Goal: Transaction & Acquisition: Purchase product/service

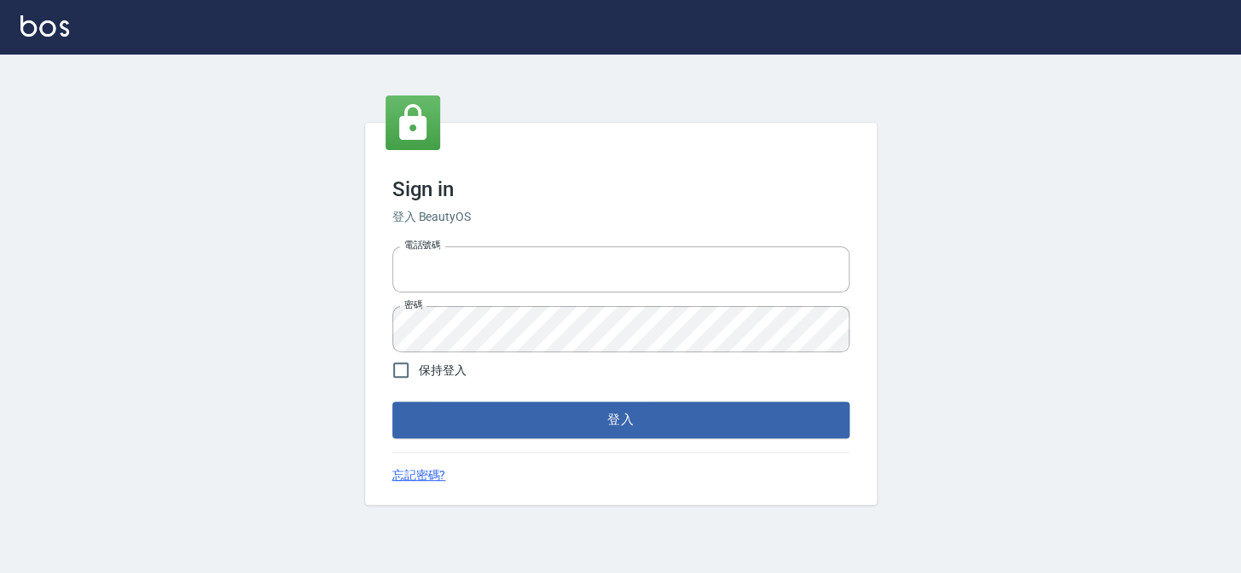
type input "27151227"
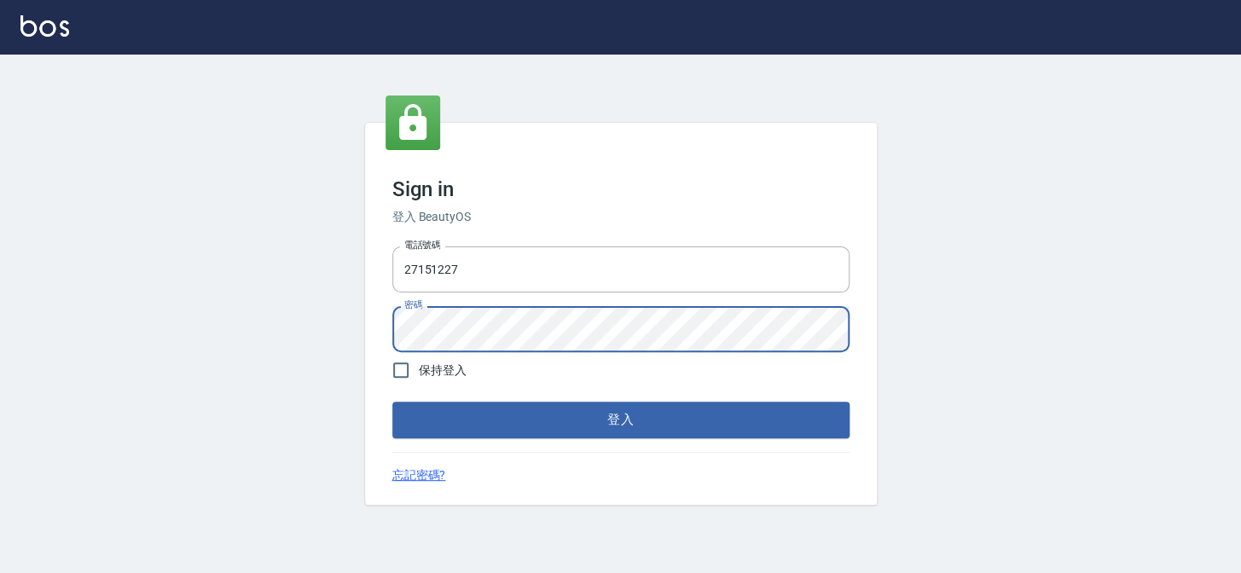
click at [392, 402] on button "登入" at bounding box center [620, 420] width 457 height 36
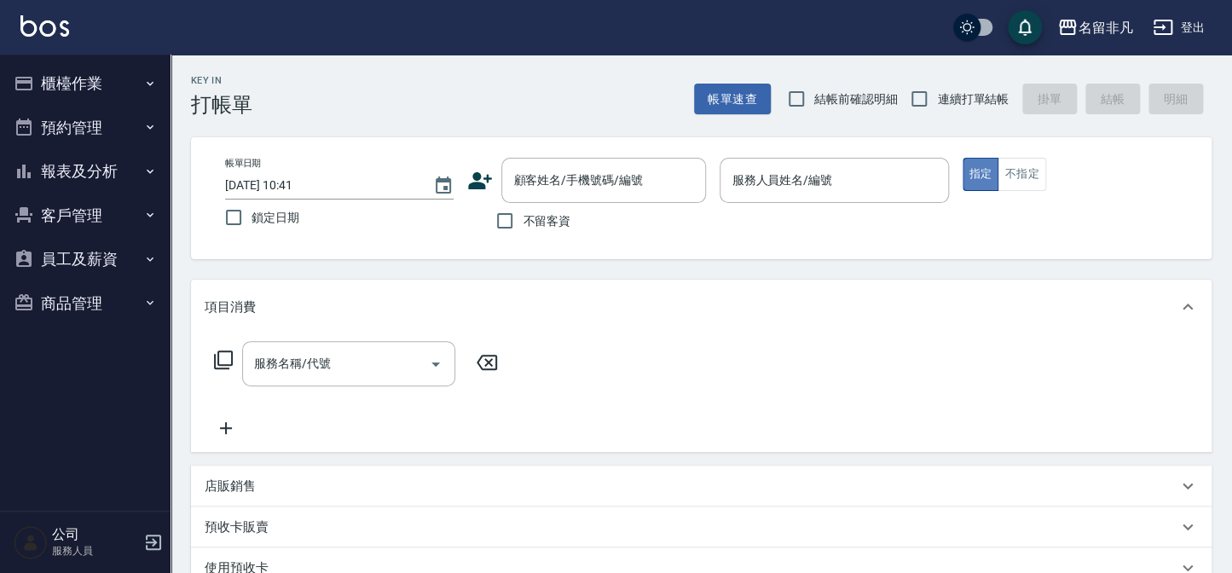
click at [982, 171] on button "指定" at bounding box center [981, 174] width 37 height 33
click at [773, 187] on div "服務人員姓名/編號 服務人員姓名/編號" at bounding box center [834, 180] width 228 height 45
click at [502, 222] on input "不留客資" at bounding box center [505, 221] width 36 height 36
checkbox input "true"
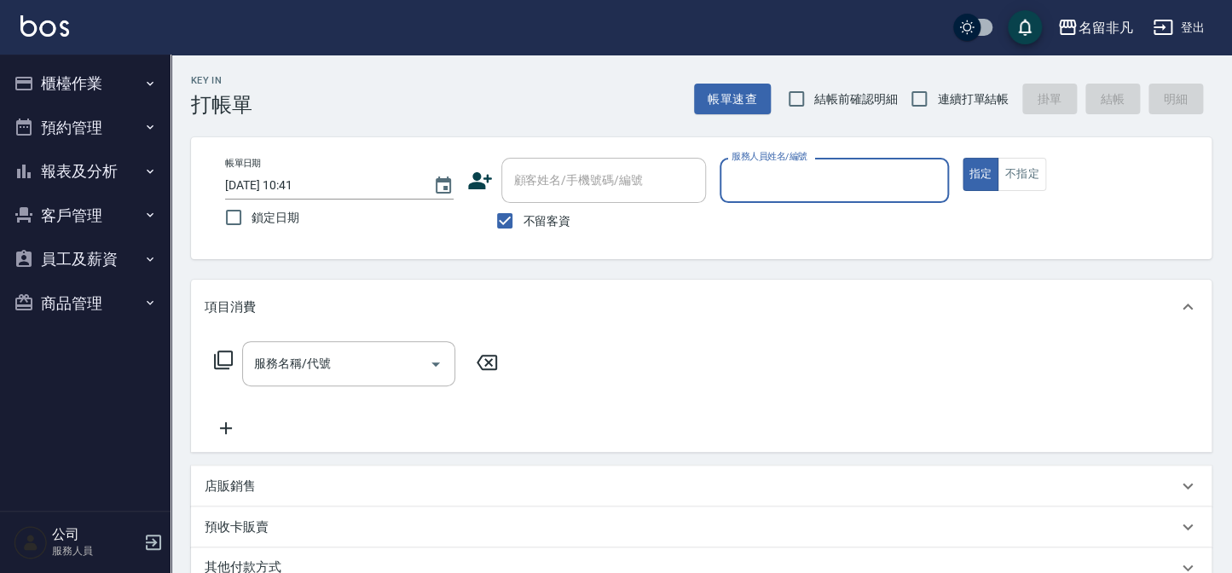
click at [814, 171] on input "服務人員姓名/編號" at bounding box center [833, 180] width 213 height 30
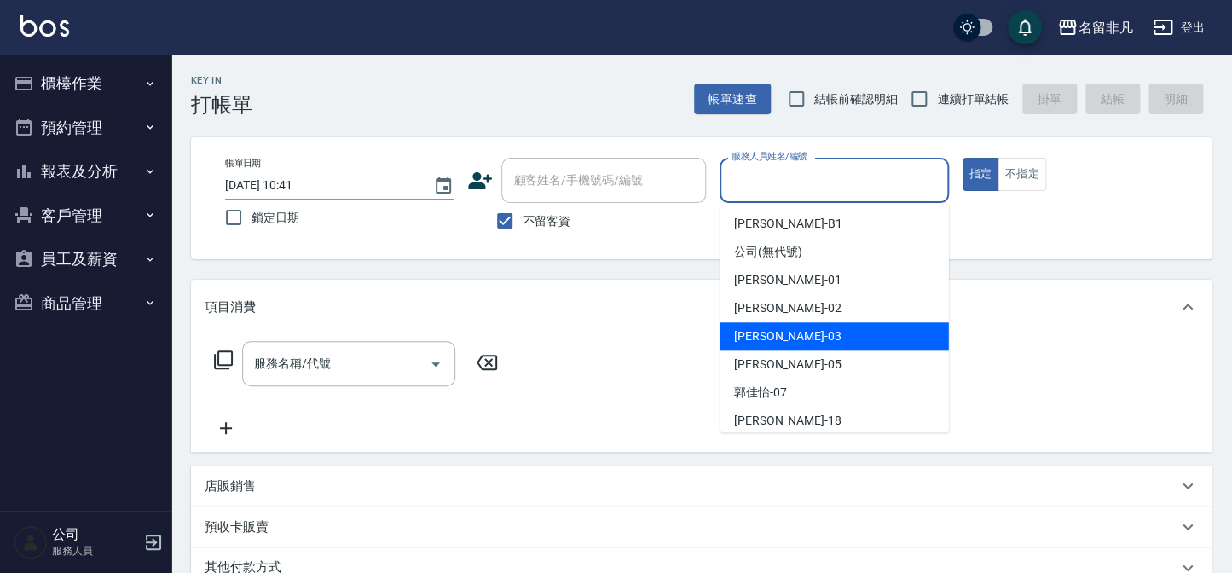
click at [820, 333] on div "Tina -03" at bounding box center [834, 336] width 228 height 28
type input "Tina-03"
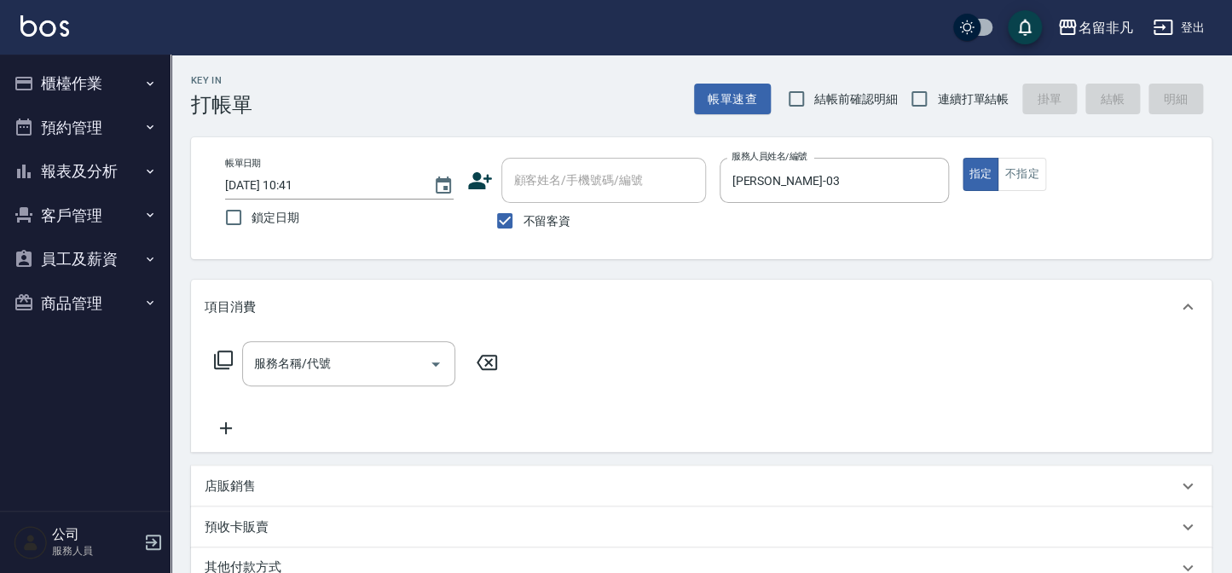
click at [223, 356] on icon at bounding box center [223, 360] width 20 height 20
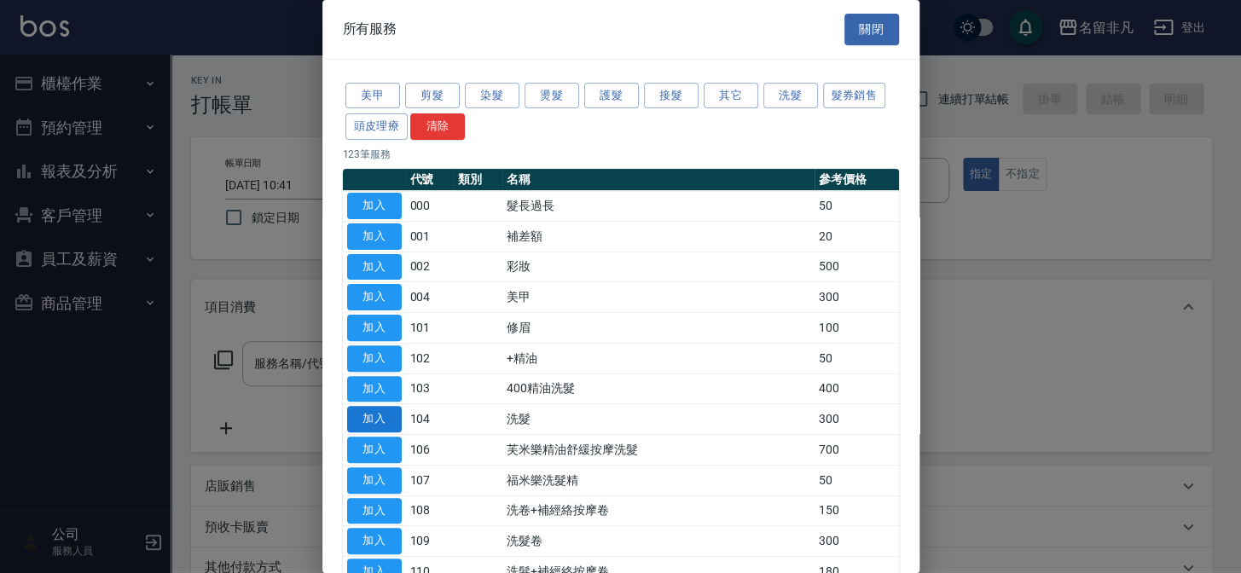
click at [372, 413] on button "加入" at bounding box center [374, 419] width 55 height 26
type input "洗髮(104)"
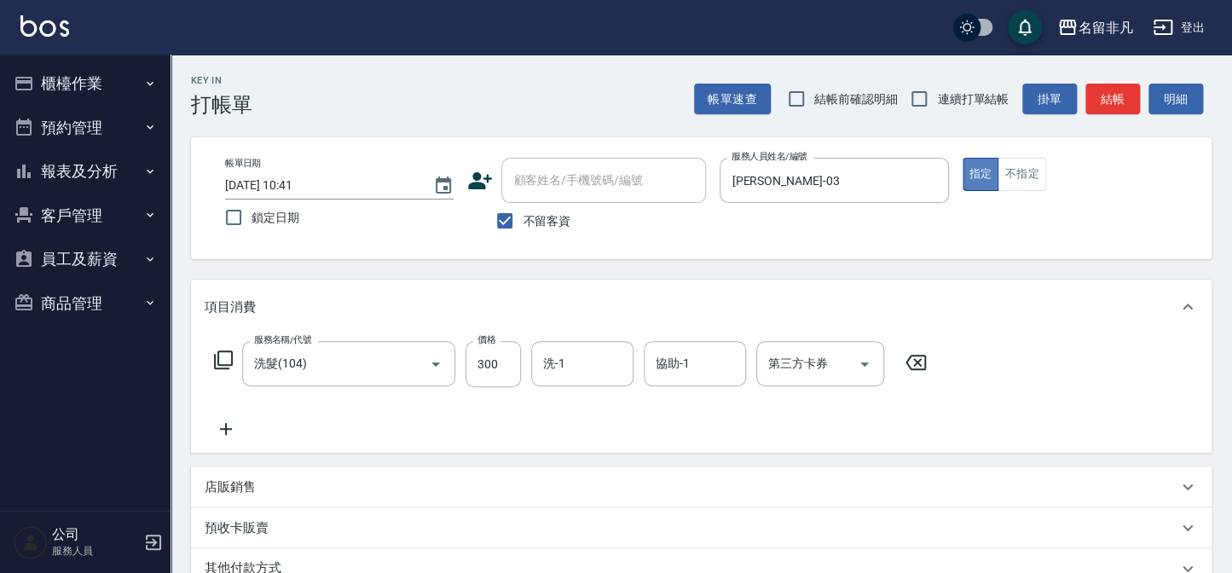
click at [974, 169] on button "指定" at bounding box center [981, 174] width 37 height 33
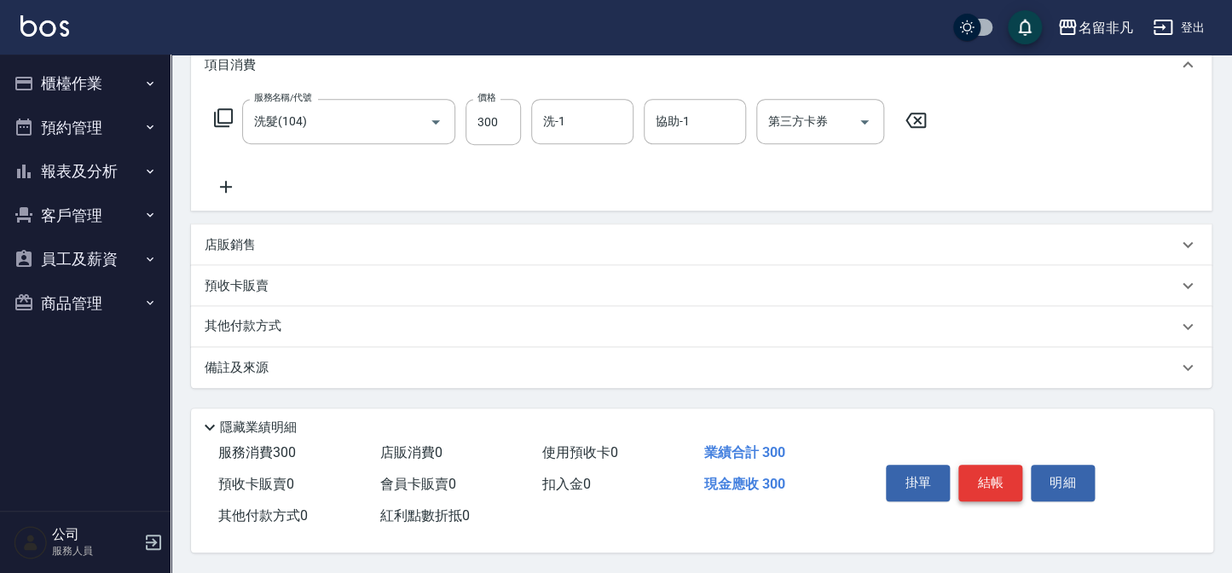
scroll to position [246, 0]
click at [985, 471] on button "結帳" at bounding box center [990, 483] width 64 height 36
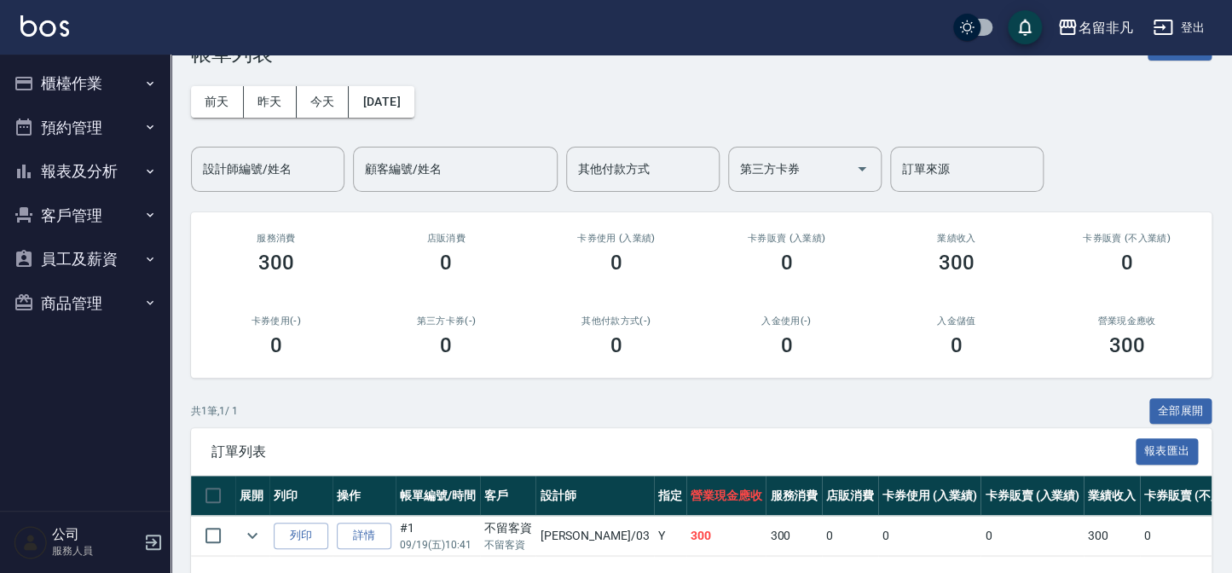
scroll to position [77, 0]
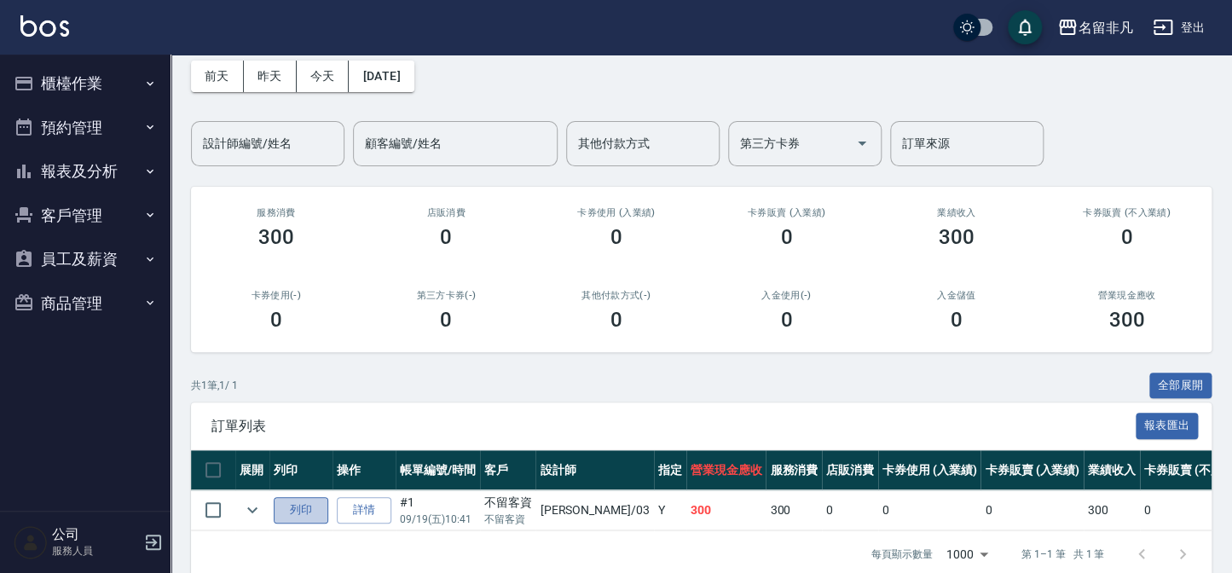
click at [293, 508] on button "列印" at bounding box center [301, 510] width 55 height 26
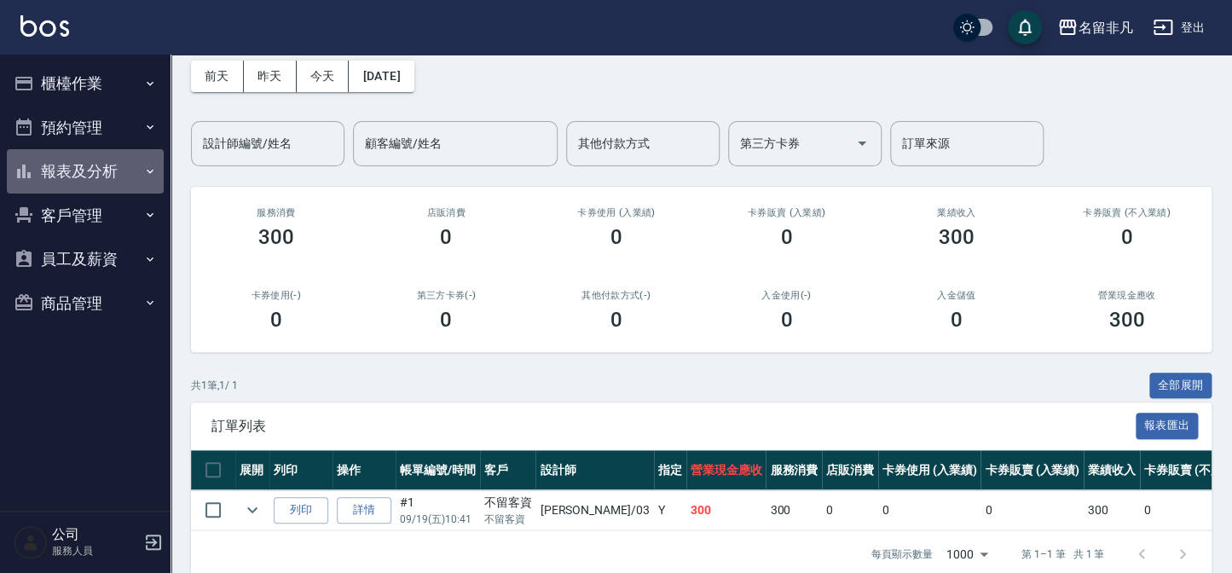
click at [87, 165] on button "報表及分析" at bounding box center [85, 171] width 157 height 44
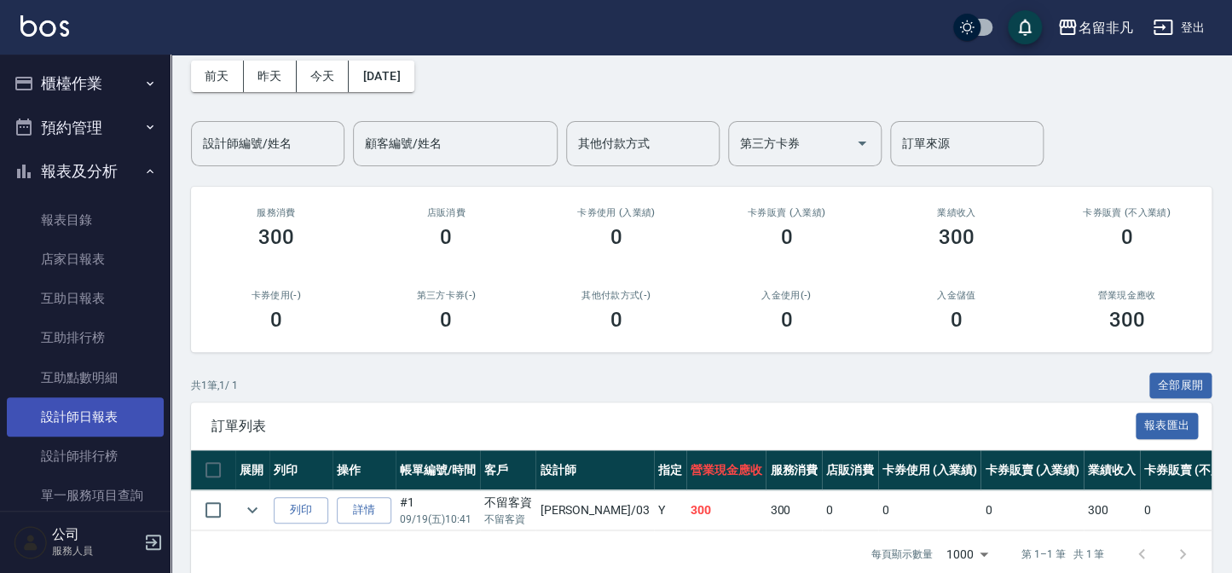
click at [73, 431] on link "設計師日報表" at bounding box center [85, 416] width 157 height 39
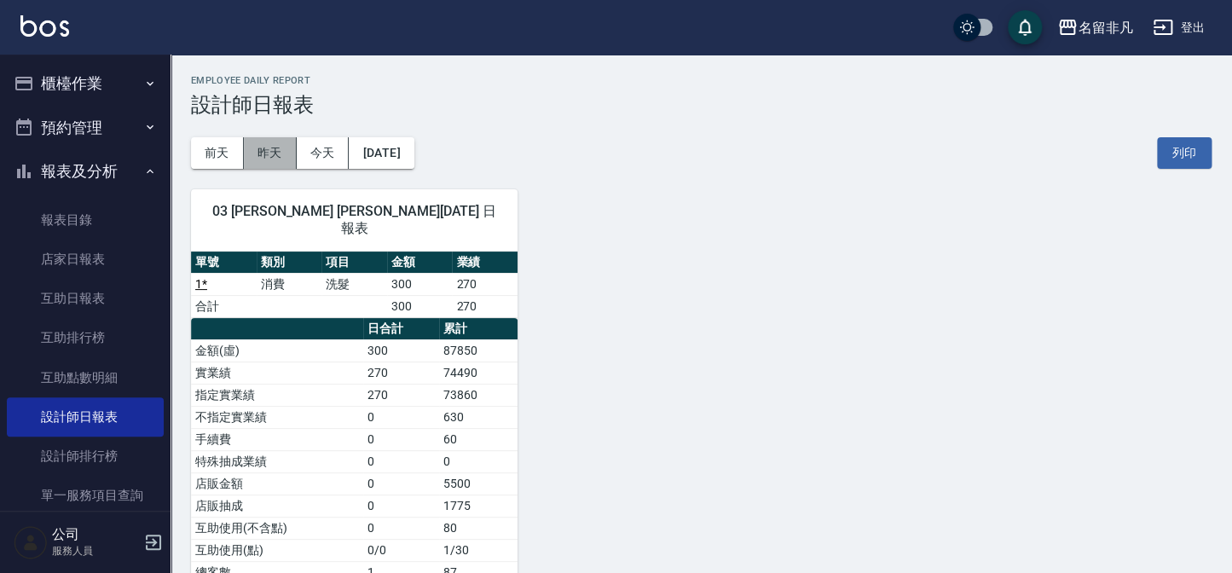
click at [280, 148] on button "昨天" at bounding box center [270, 153] width 53 height 32
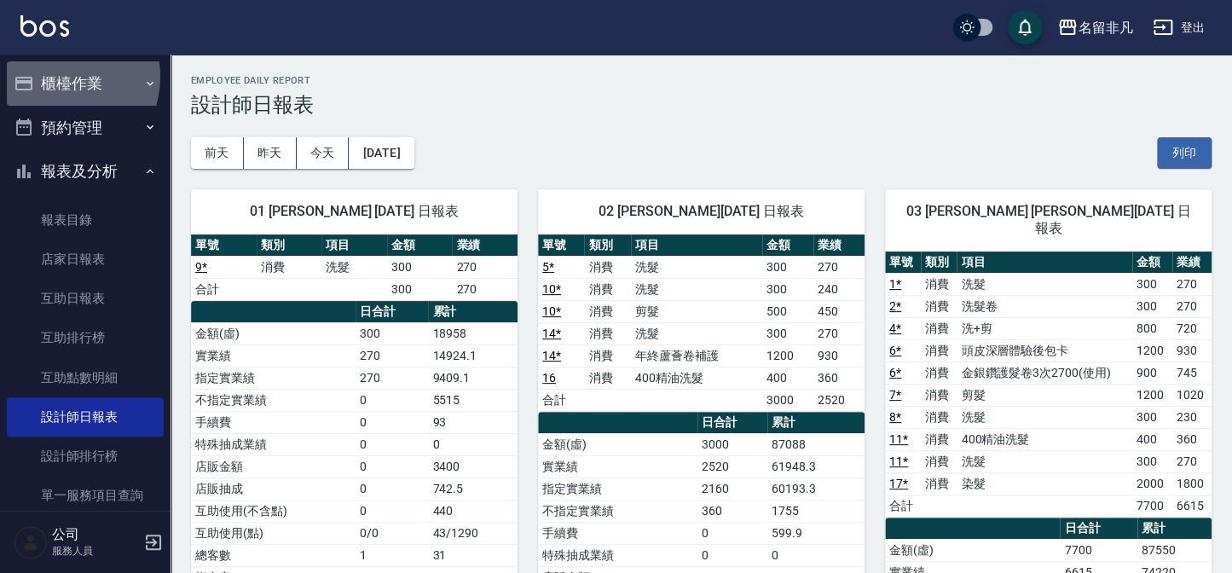
click at [59, 77] on button "櫃檯作業" at bounding box center [85, 83] width 157 height 44
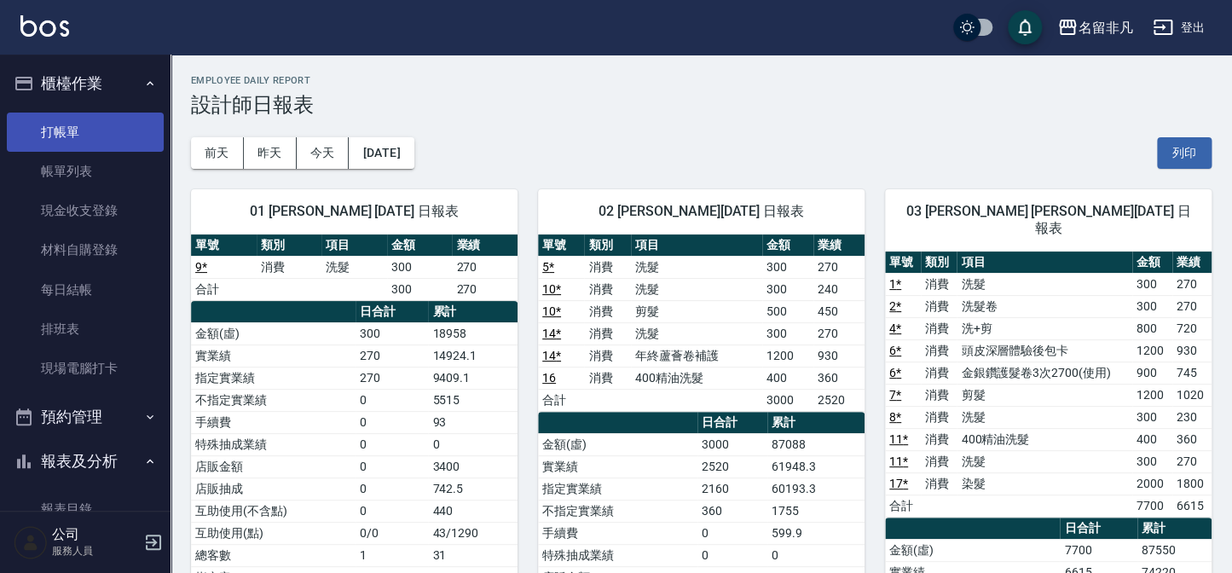
click at [71, 132] on link "打帳單" at bounding box center [85, 132] width 157 height 39
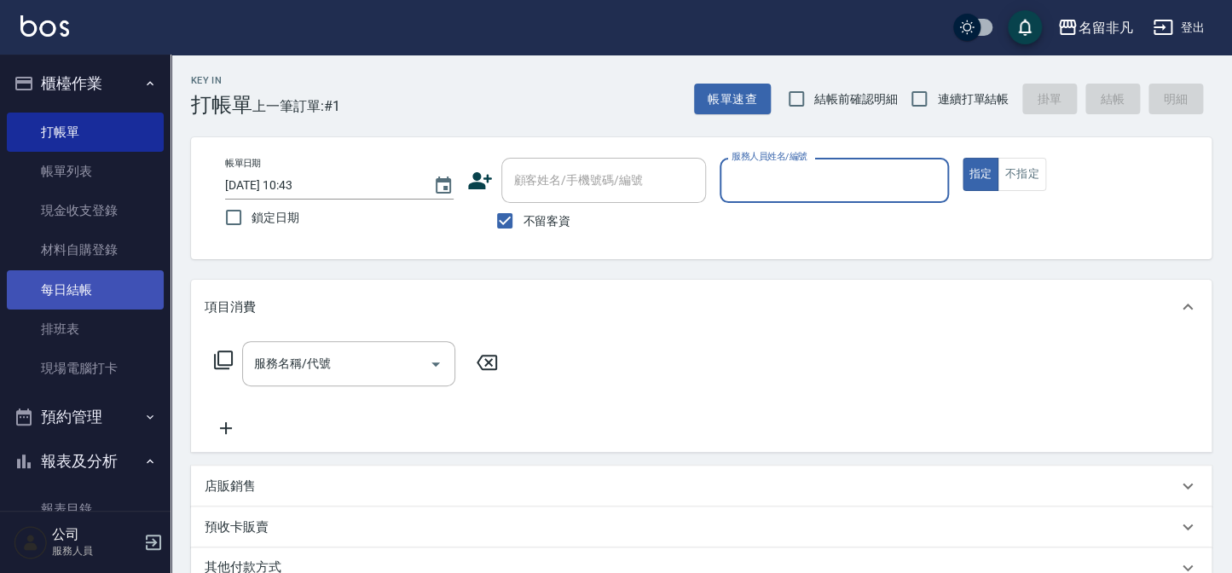
click at [106, 291] on link "每日結帳" at bounding box center [85, 289] width 157 height 39
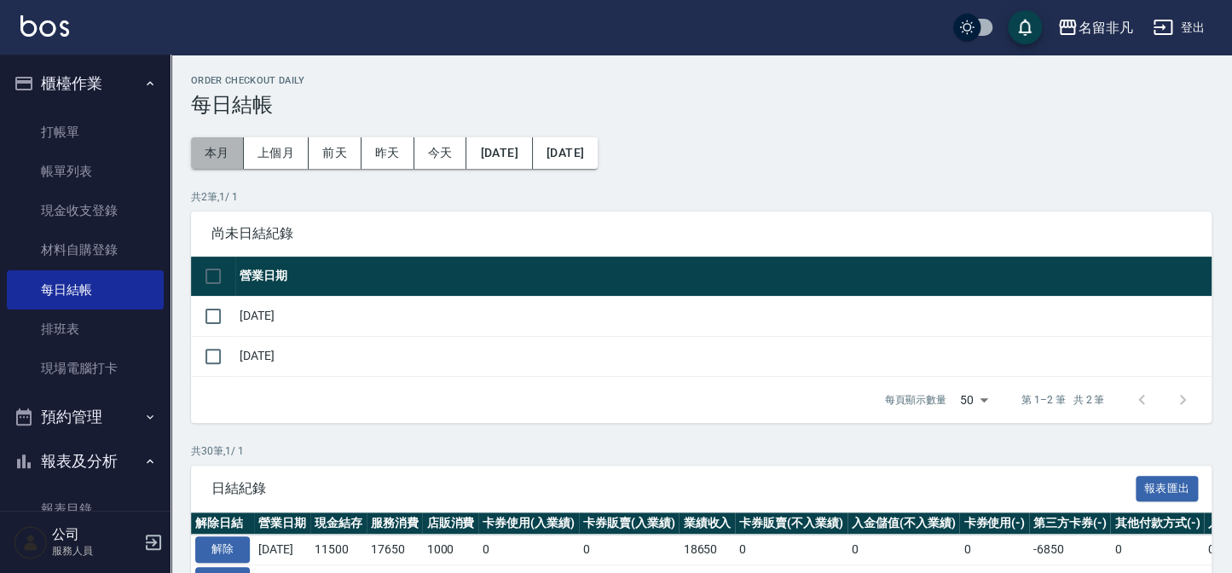
click at [220, 158] on button "本月" at bounding box center [217, 153] width 53 height 32
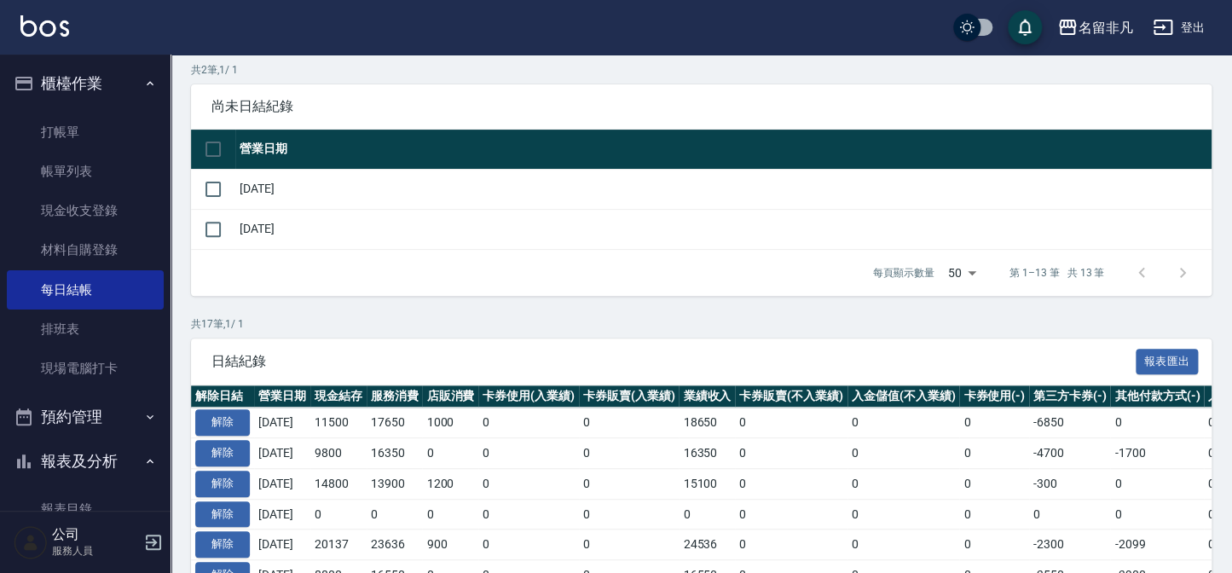
scroll to position [154, 0]
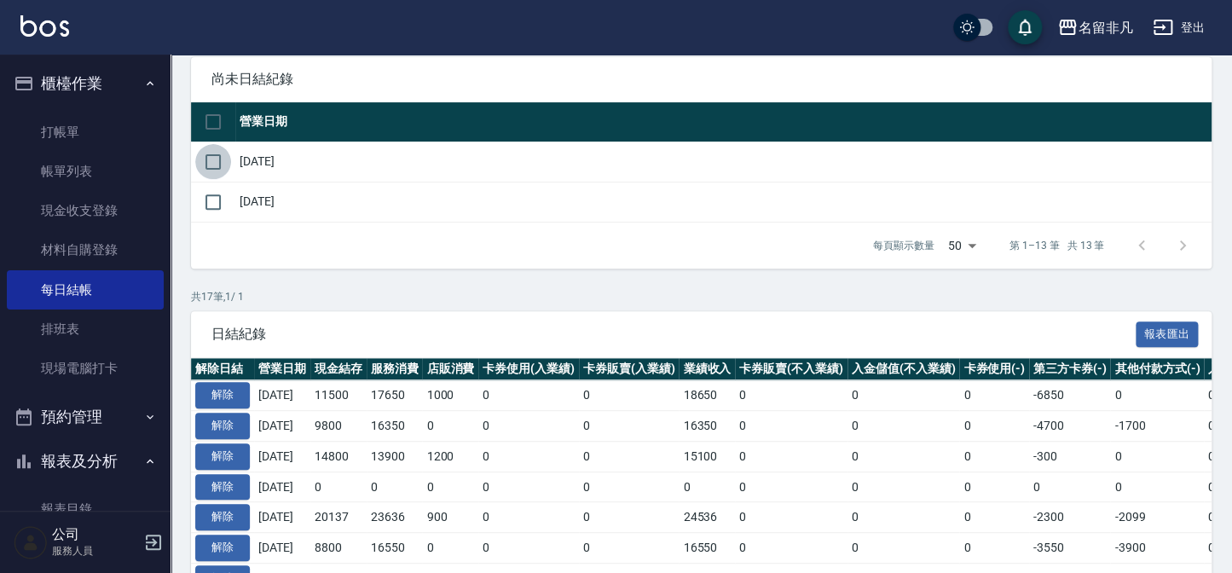
click at [211, 162] on input "checkbox" at bounding box center [213, 162] width 36 height 36
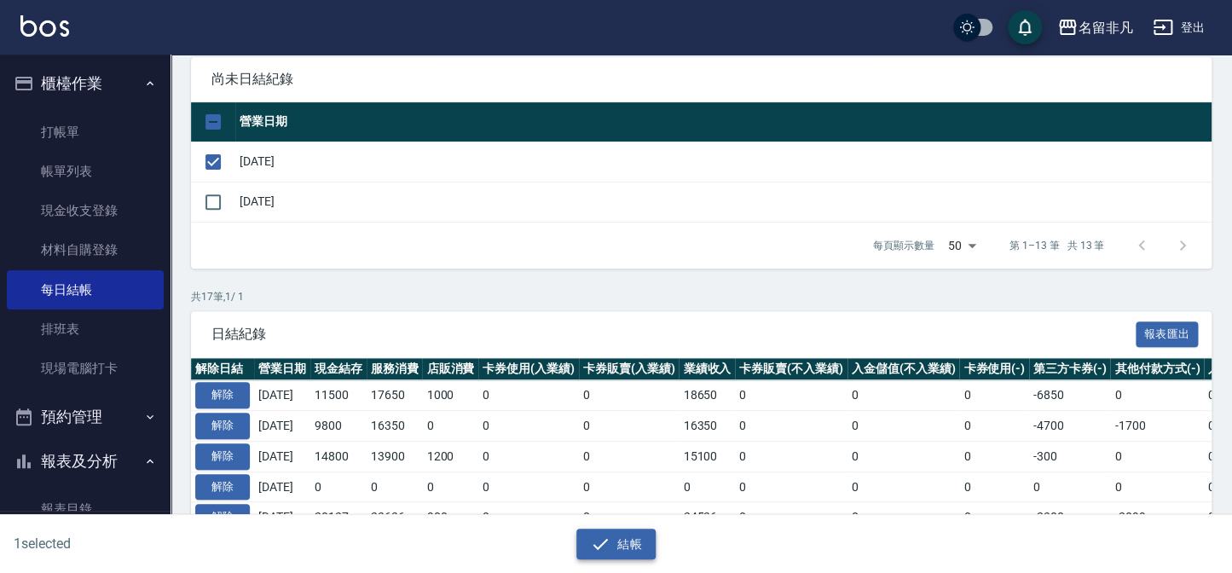
click at [614, 544] on button "結帳" at bounding box center [615, 545] width 79 height 32
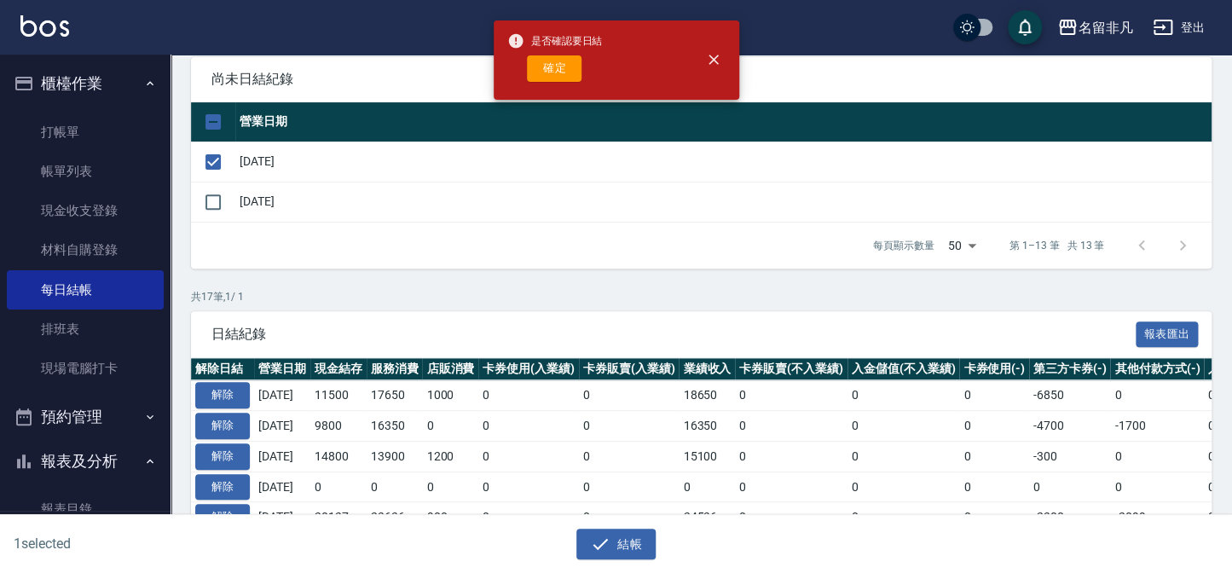
click at [546, 70] on button "確定" at bounding box center [554, 68] width 55 height 26
checkbox input "false"
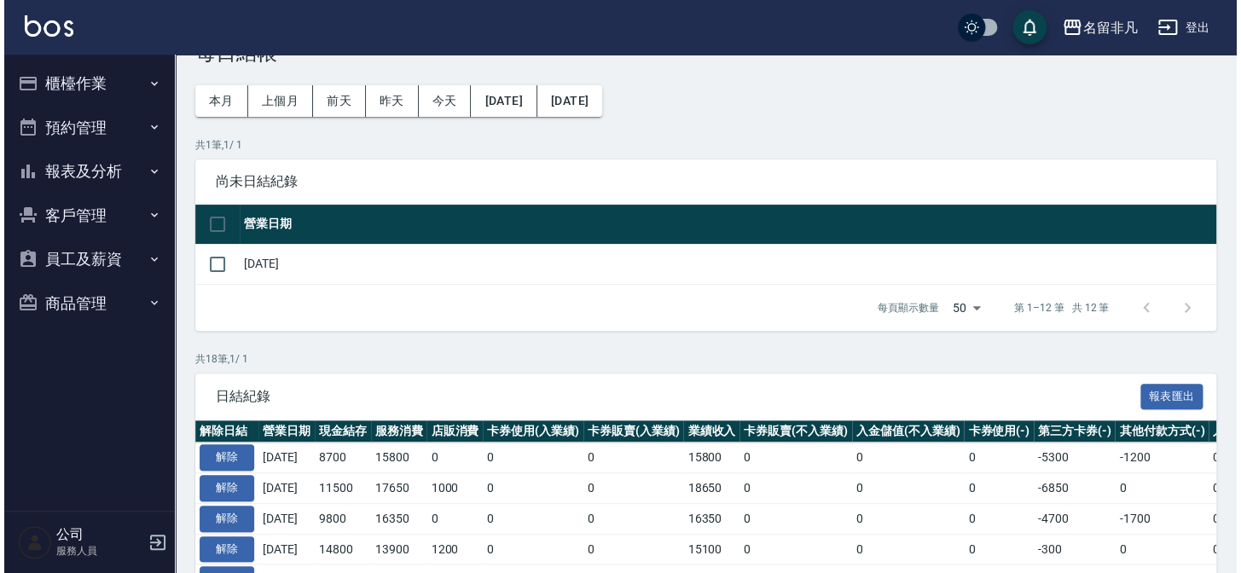
scroll to position [26, 0]
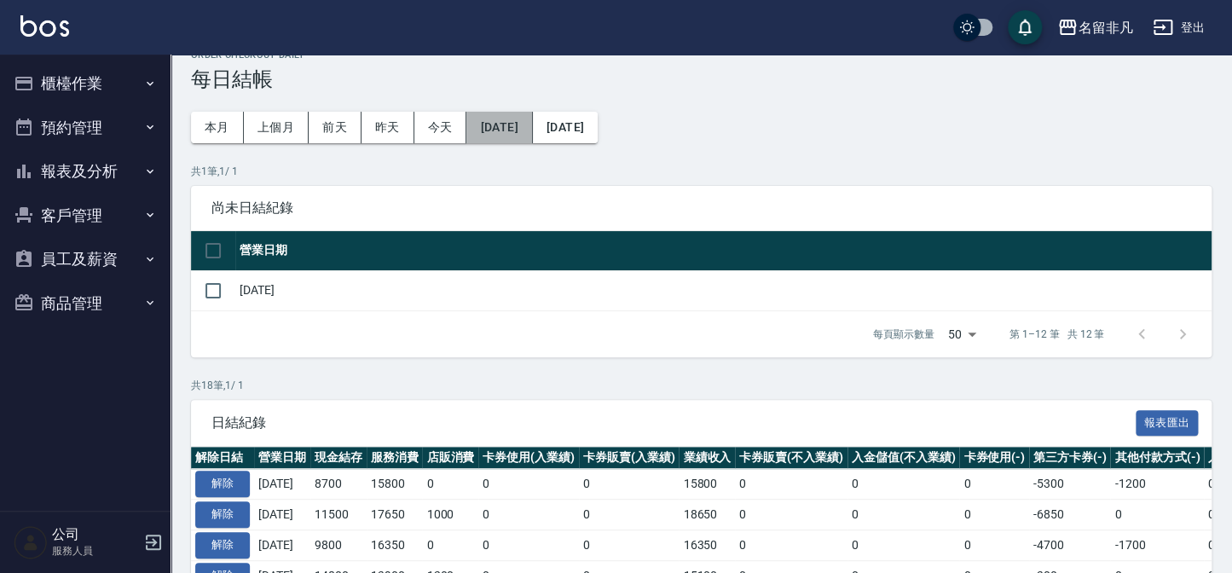
click at [525, 123] on button "[DATE]" at bounding box center [499, 128] width 66 height 32
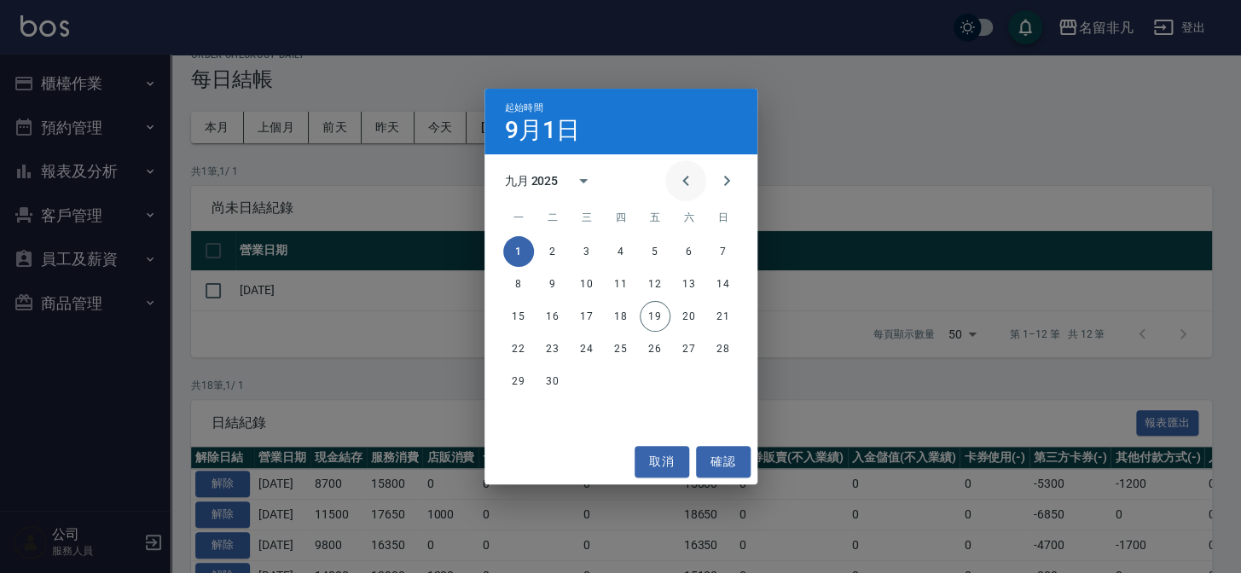
click at [693, 185] on icon "Previous month" at bounding box center [685, 181] width 20 height 20
click at [728, 458] on button "確認" at bounding box center [723, 462] width 55 height 32
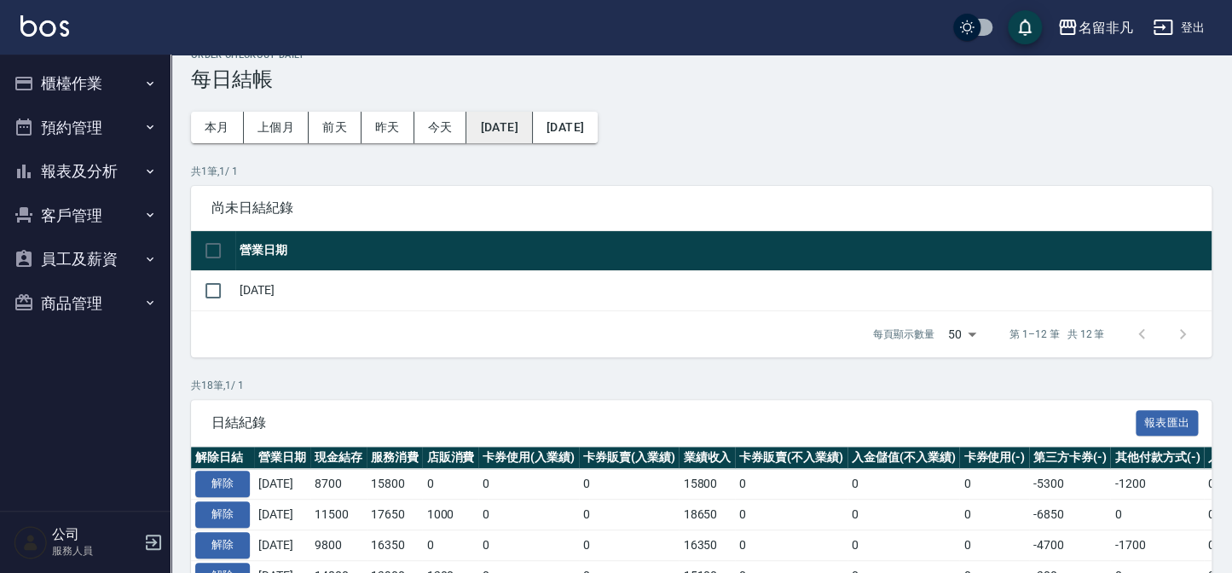
click at [518, 126] on button "[DATE]" at bounding box center [499, 128] width 66 height 32
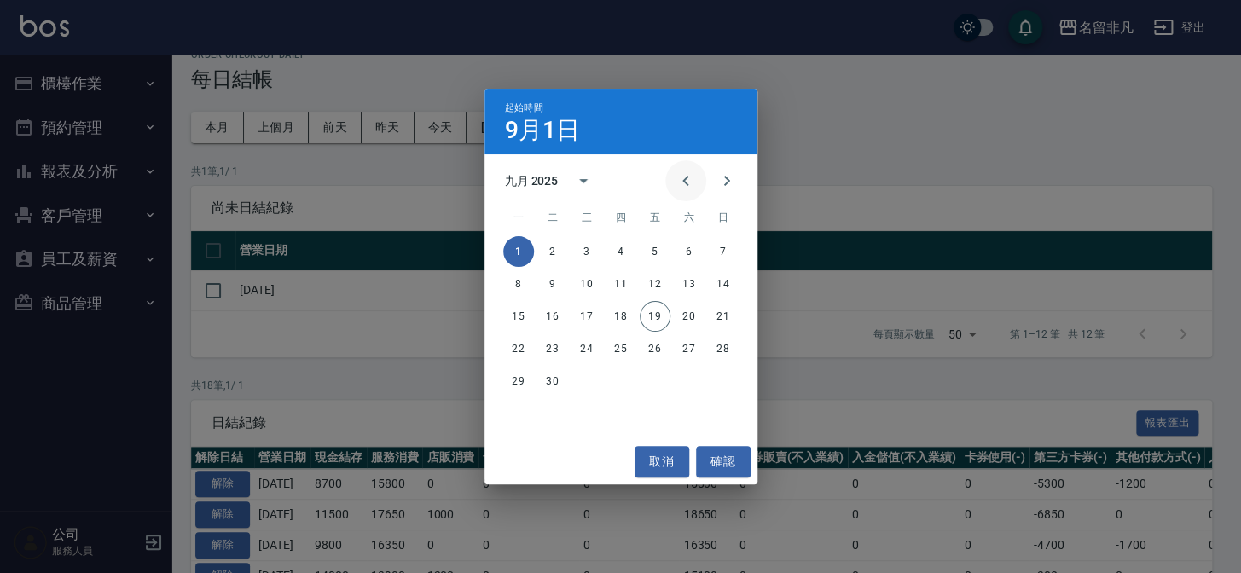
click at [683, 182] on icon "Previous month" at bounding box center [685, 181] width 6 height 10
click at [654, 250] on button "1" at bounding box center [654, 251] width 31 height 31
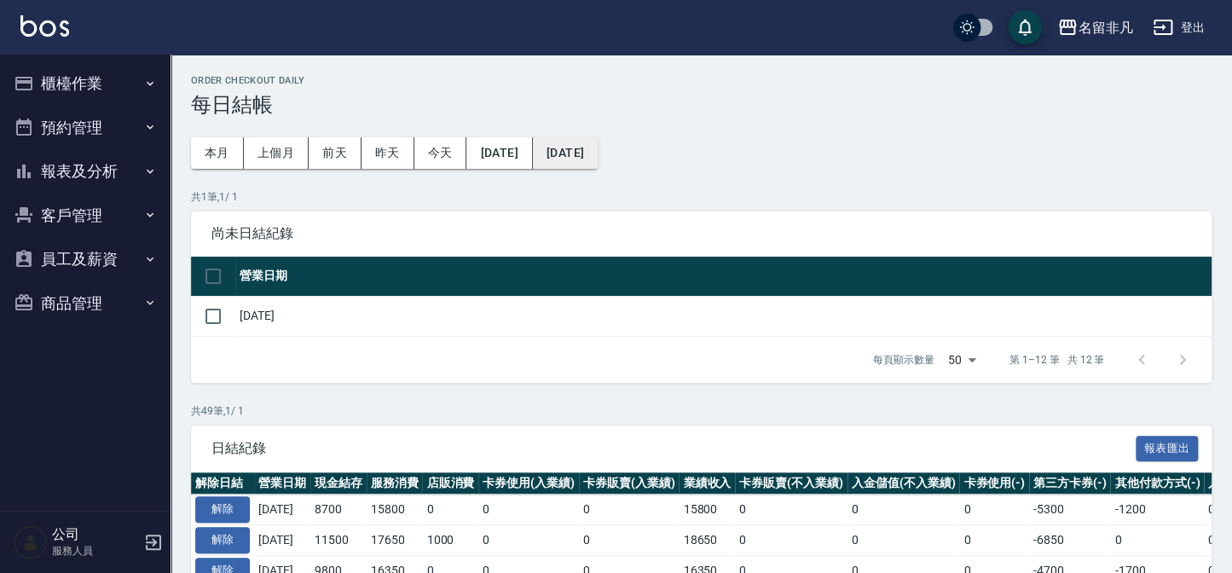
click at [598, 152] on button "[DATE]" at bounding box center [565, 153] width 65 height 32
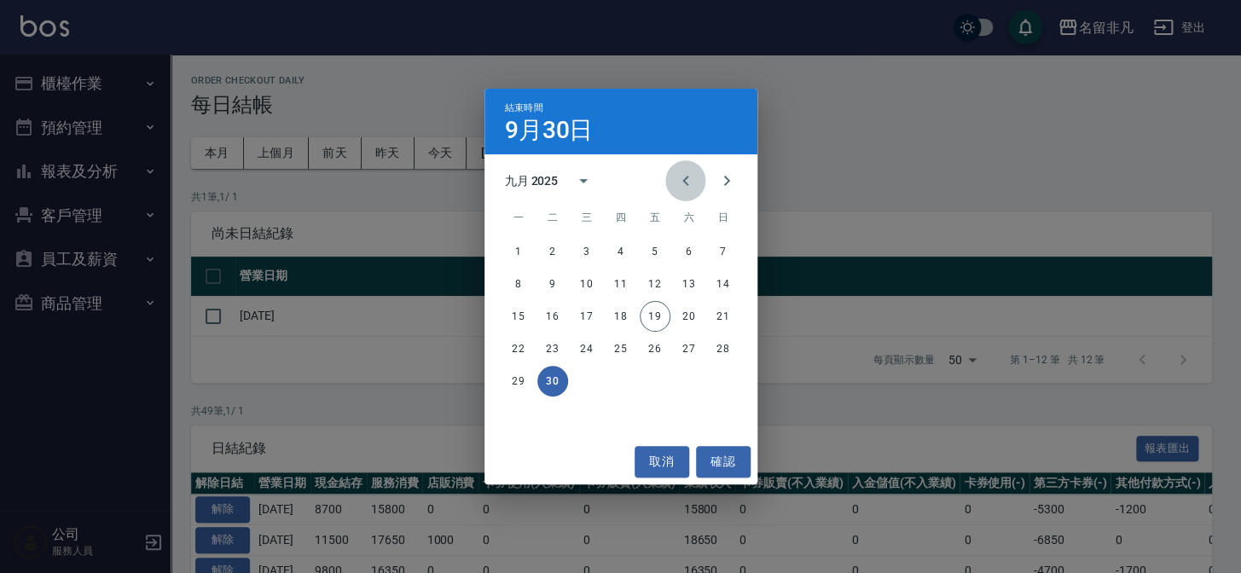
click at [682, 182] on icon "Previous month" at bounding box center [685, 181] width 6 height 10
click at [520, 346] on button "18" at bounding box center [518, 348] width 31 height 31
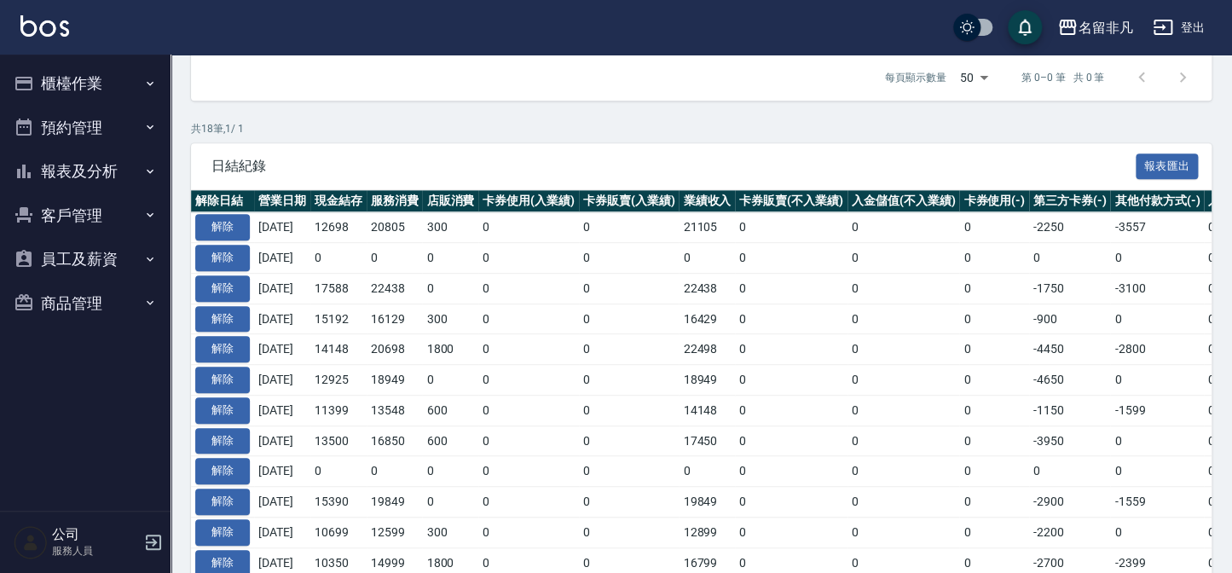
scroll to position [63, 0]
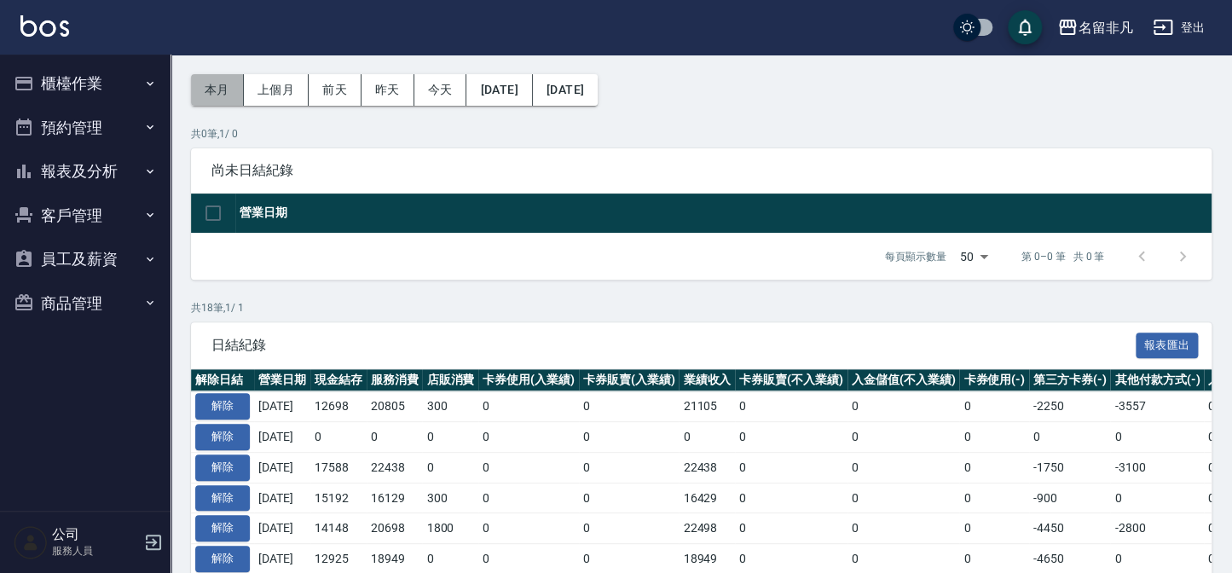
click at [222, 93] on button "本月" at bounding box center [217, 90] width 53 height 32
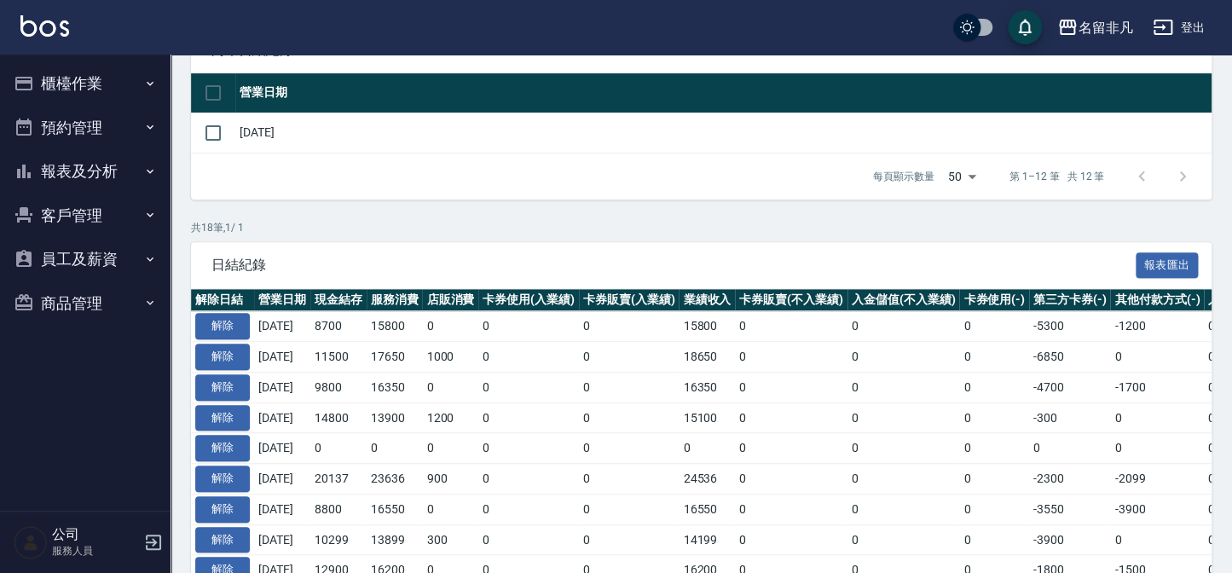
scroll to position [180, 0]
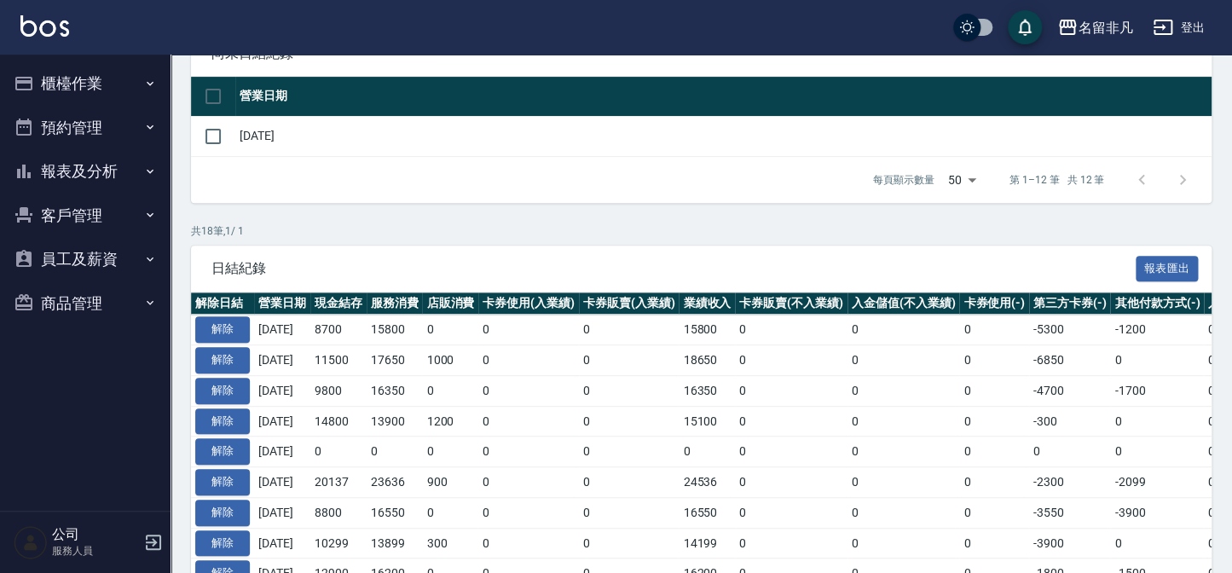
click at [93, 88] on button "櫃檯作業" at bounding box center [85, 83] width 157 height 44
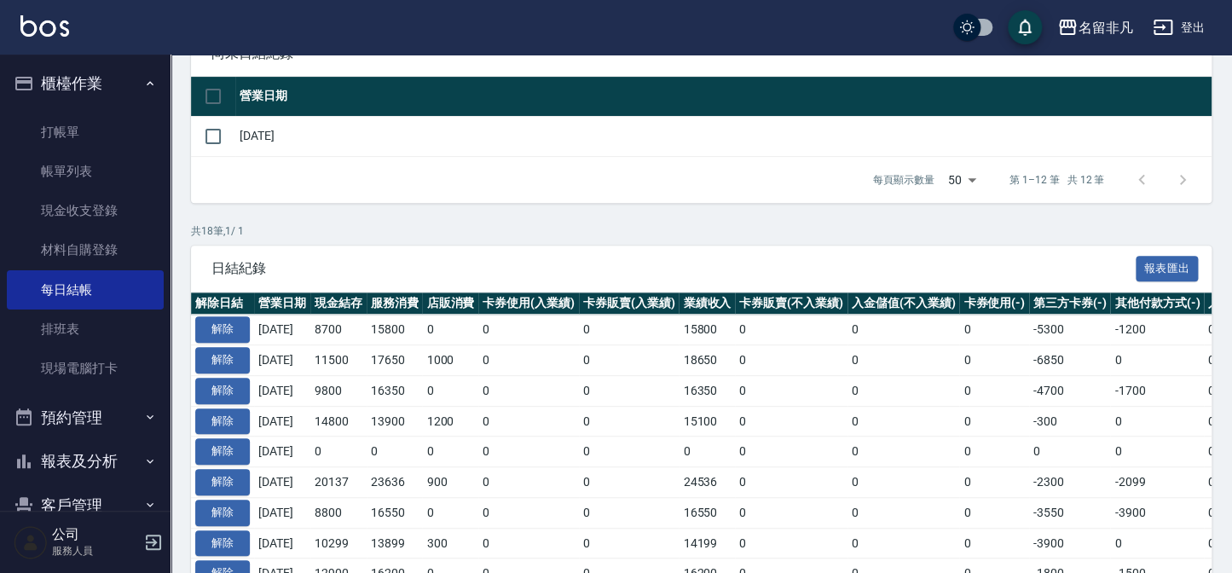
click at [90, 109] on ul "打帳單 帳單列表 現金收支登錄 材料自購登錄 每日結帳 排班表 現場電腦打卡" at bounding box center [85, 251] width 157 height 290
click at [84, 126] on link "打帳單" at bounding box center [85, 132] width 157 height 39
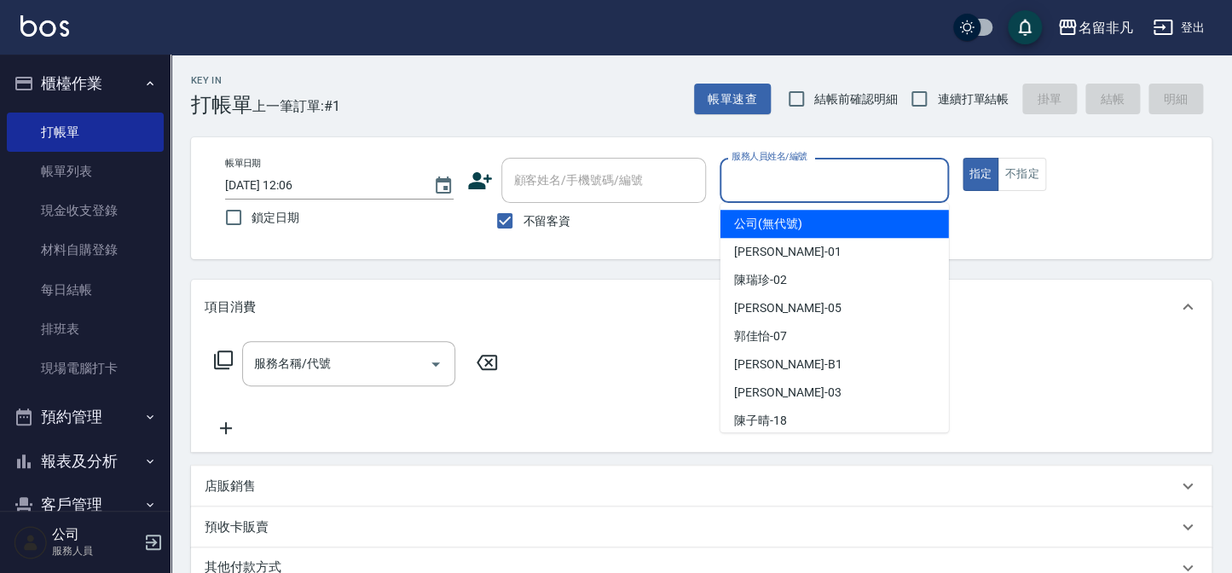
click at [835, 192] on input "服務人員姓名/編號" at bounding box center [833, 180] width 213 height 30
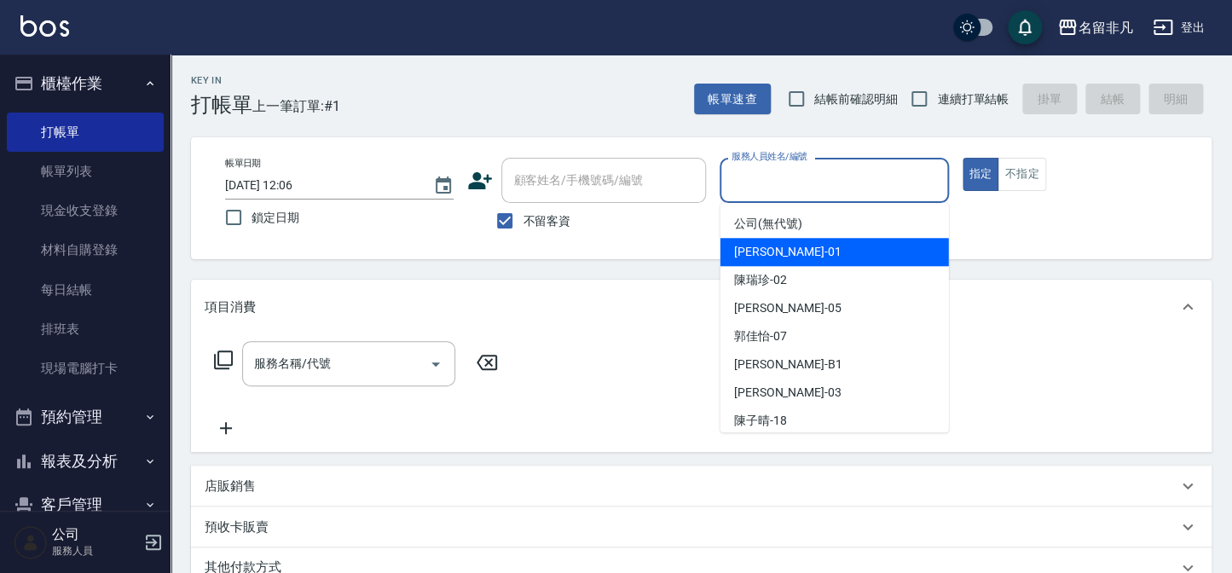
click at [769, 246] on span "[PERSON_NAME] -01" at bounding box center [787, 252] width 107 height 18
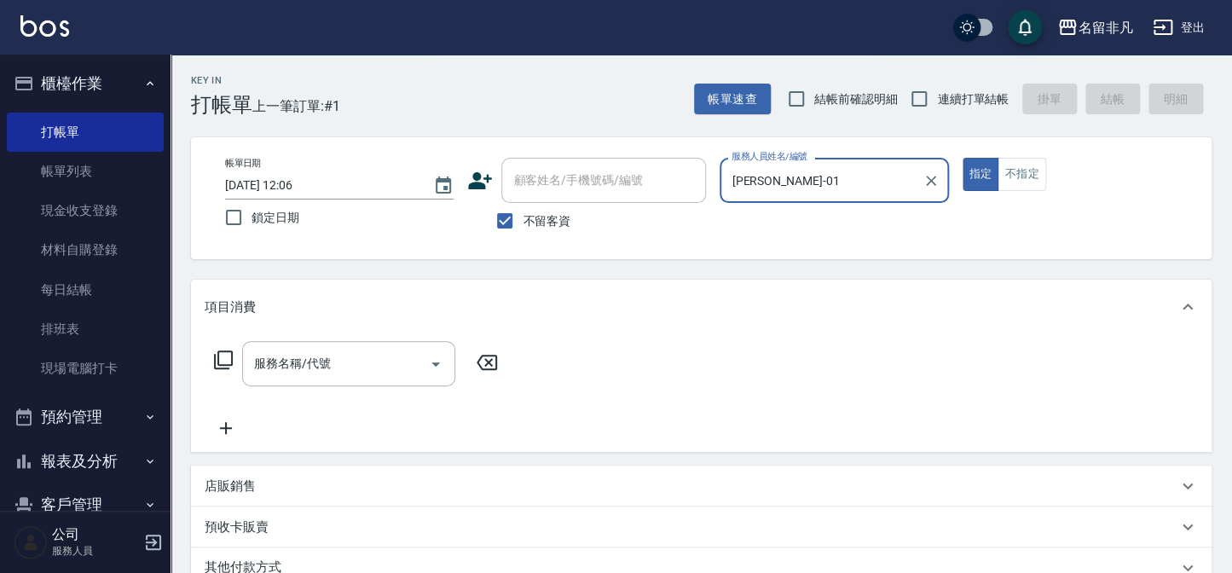
type input "[PERSON_NAME]-01"
click at [275, 367] on div "服務名稱/代號 服務名稱/代號" at bounding box center [348, 363] width 213 height 45
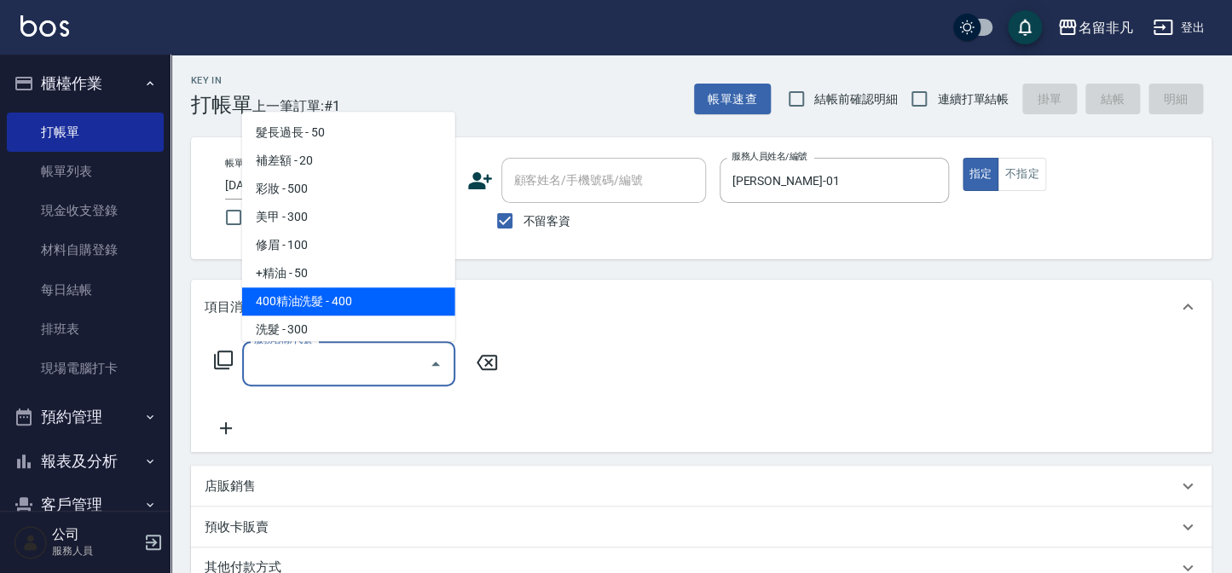
click at [303, 298] on span "400精油洗髮 - 400" at bounding box center [348, 301] width 213 height 28
type input "400精油洗髮(103)"
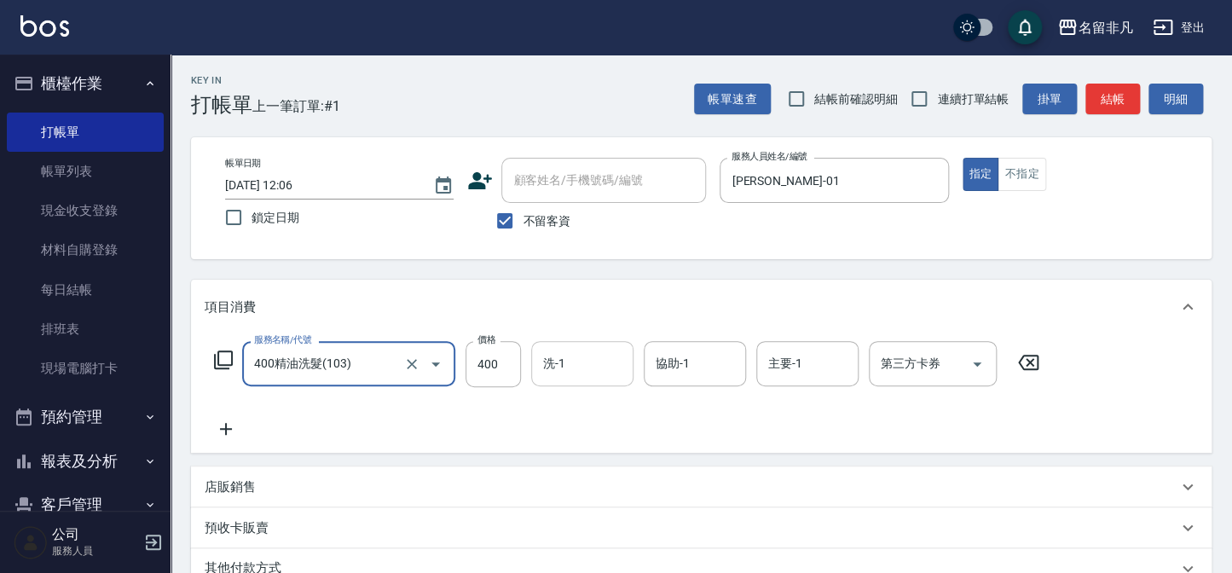
click at [536, 377] on div "洗-1" at bounding box center [582, 363] width 102 height 45
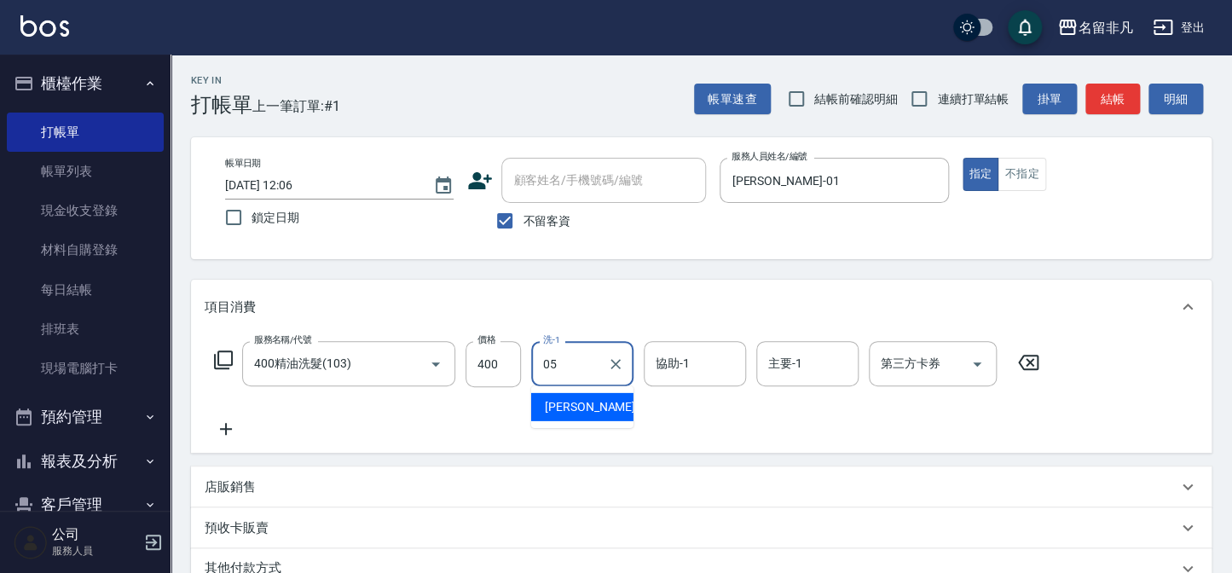
type input "[PERSON_NAME]-05"
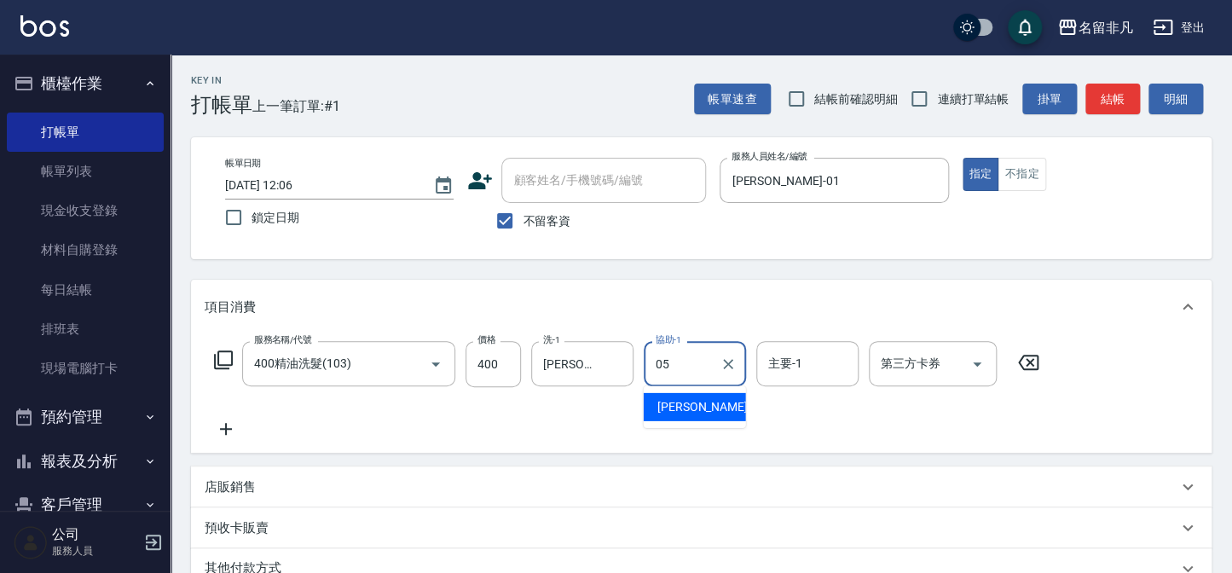
type input "[PERSON_NAME]-05"
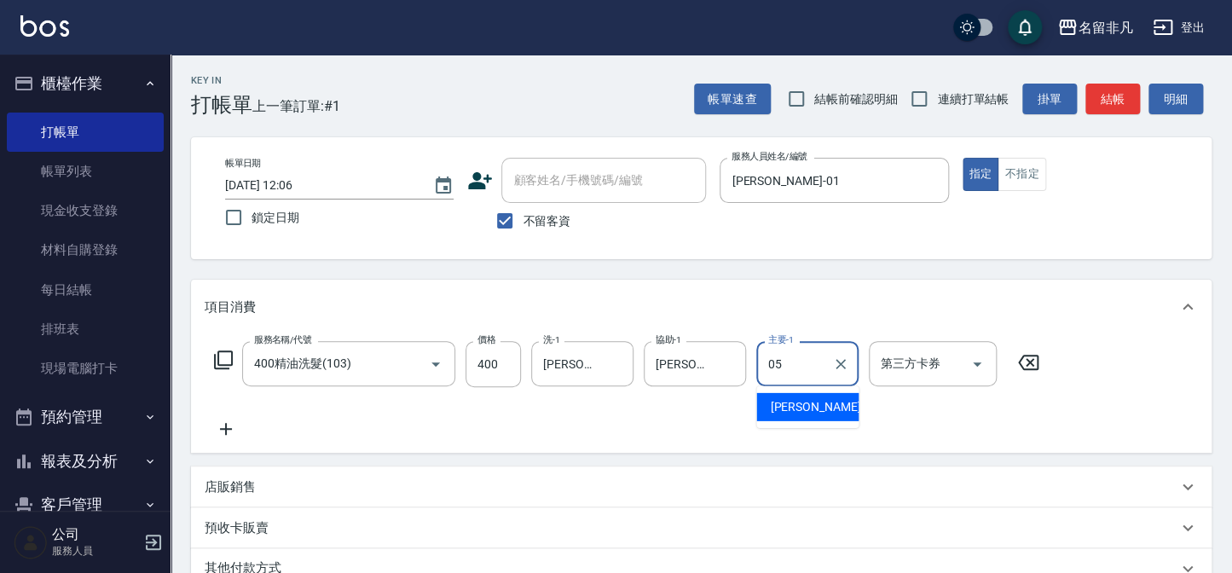
type input "[PERSON_NAME]-05"
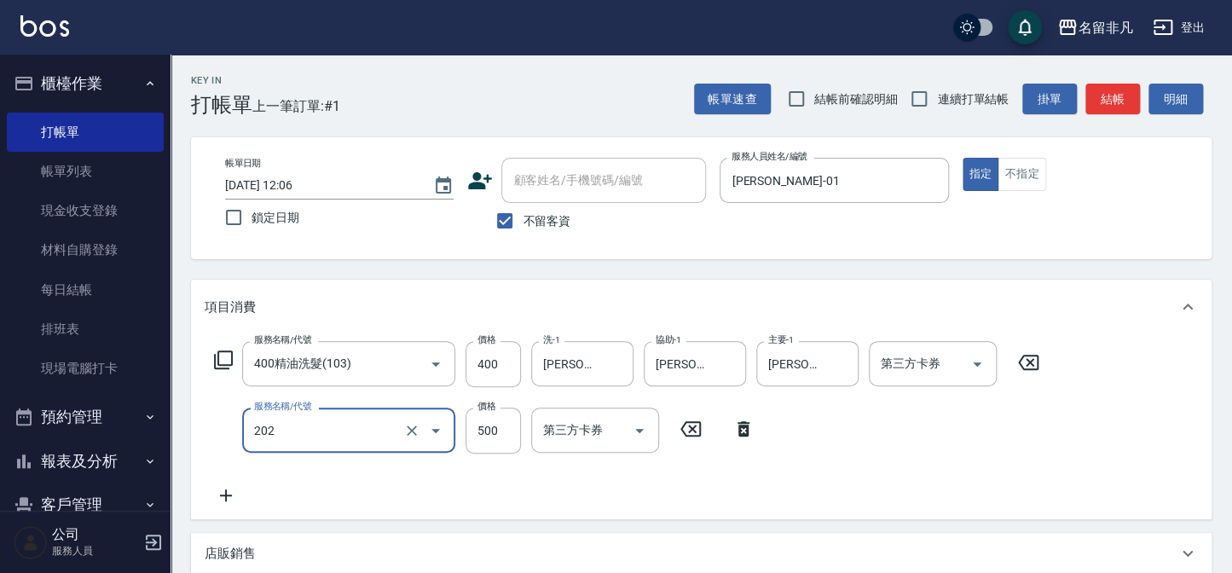
type input "剪髮(202)"
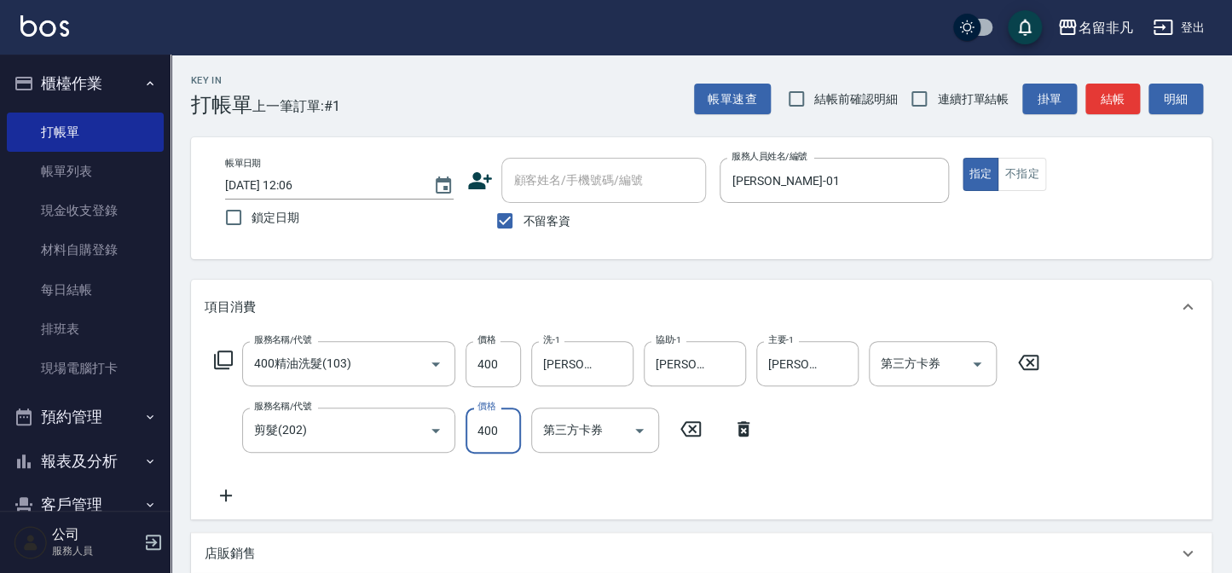
type input "400"
click at [1094, 85] on button "結帳" at bounding box center [1112, 100] width 55 height 32
